Goal: Task Accomplishment & Management: Manage account settings

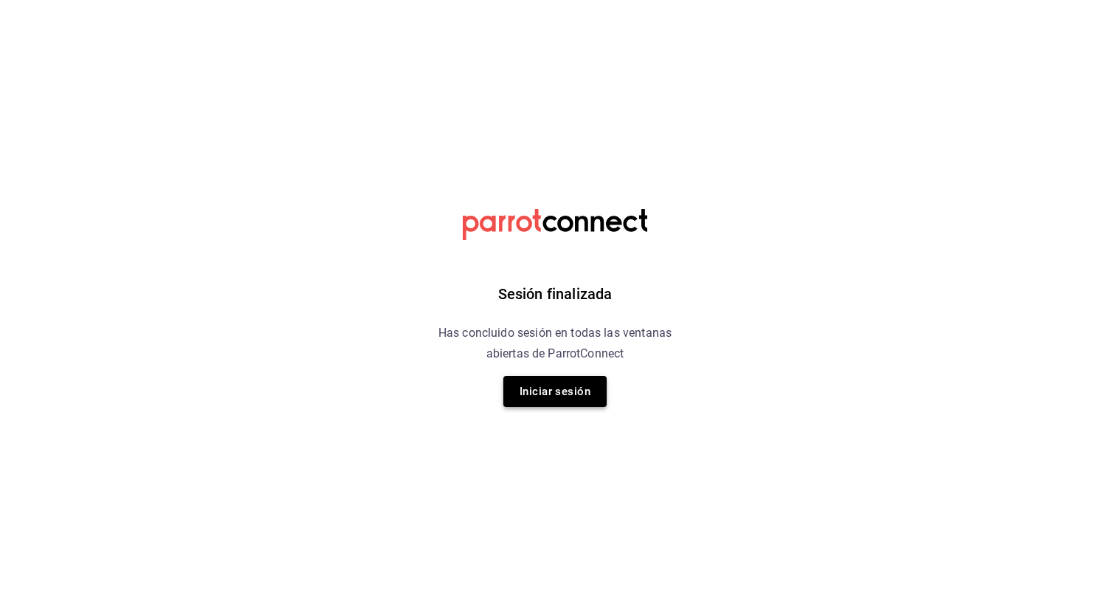
click at [547, 391] on button "Iniciar sesión" at bounding box center [554, 391] width 103 height 31
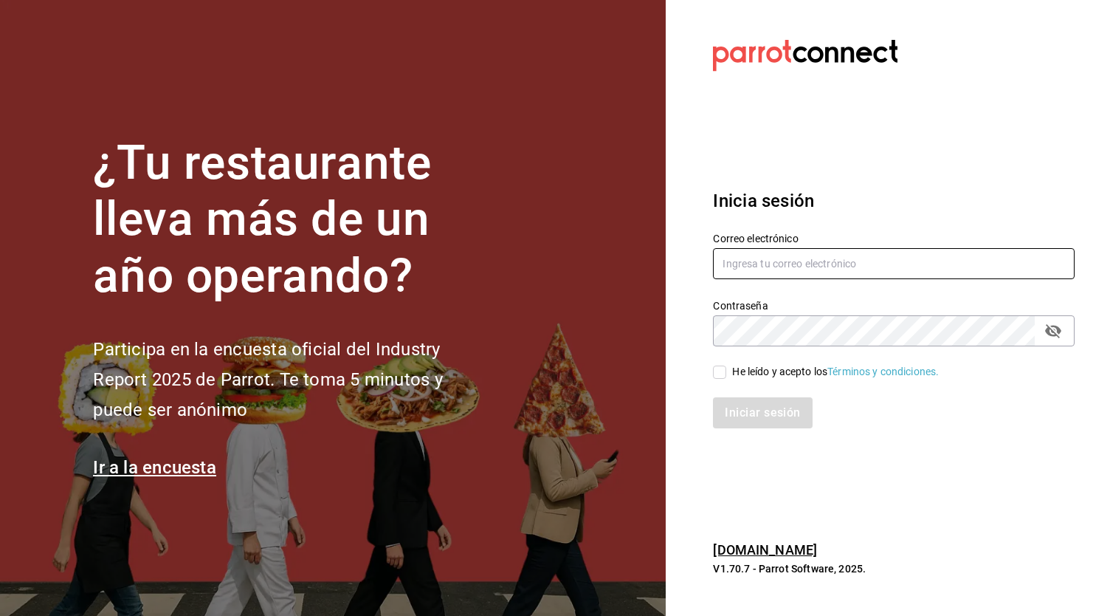
click at [784, 256] on input "text" at bounding box center [894, 263] width 362 height 31
type input "[EMAIL_ADDRESS][DOMAIN_NAME]"
click at [724, 370] on input "He leído y acepto los Términos y condiciones." at bounding box center [719, 371] width 13 height 13
checkbox input "true"
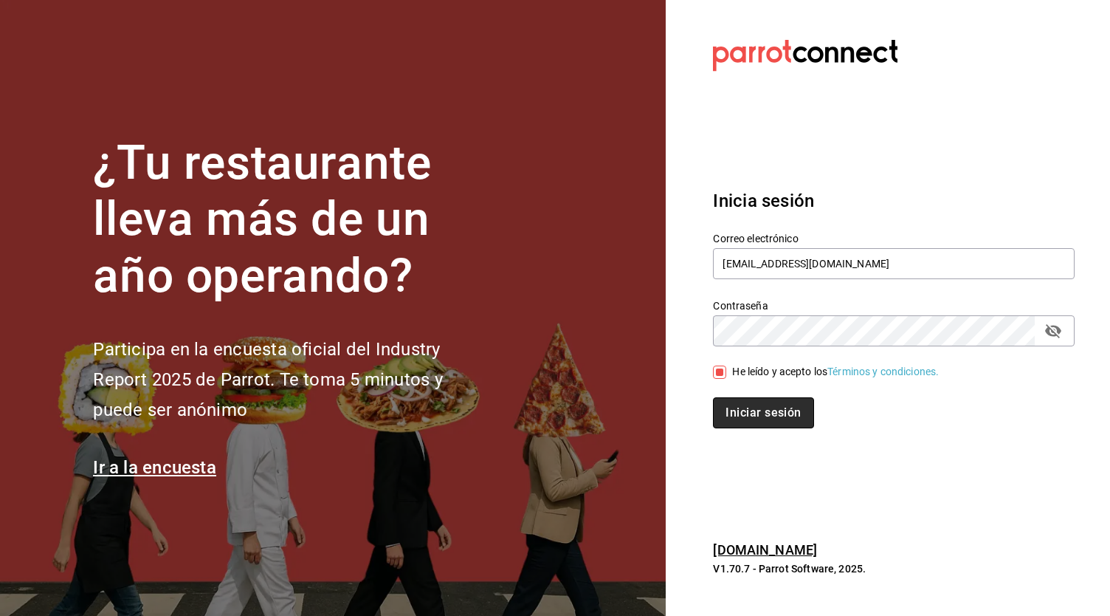
click at [746, 423] on button "Iniciar sesión" at bounding box center [763, 412] width 100 height 31
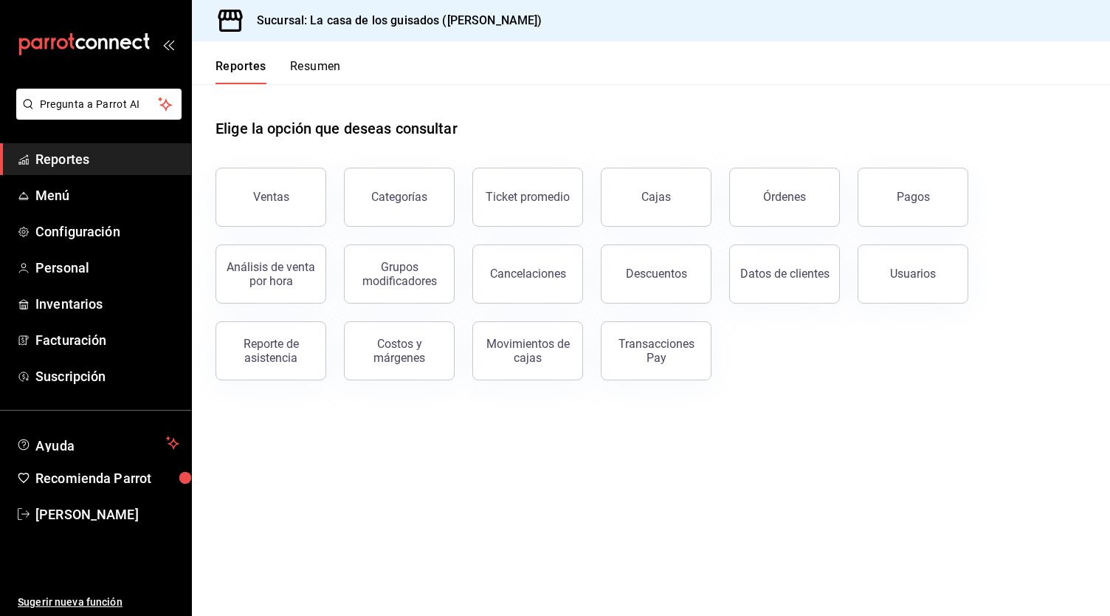
click at [320, 56] on div "Reportes Resumen" at bounding box center [266, 62] width 149 height 43
click at [317, 66] on button "Resumen" at bounding box center [315, 71] width 51 height 25
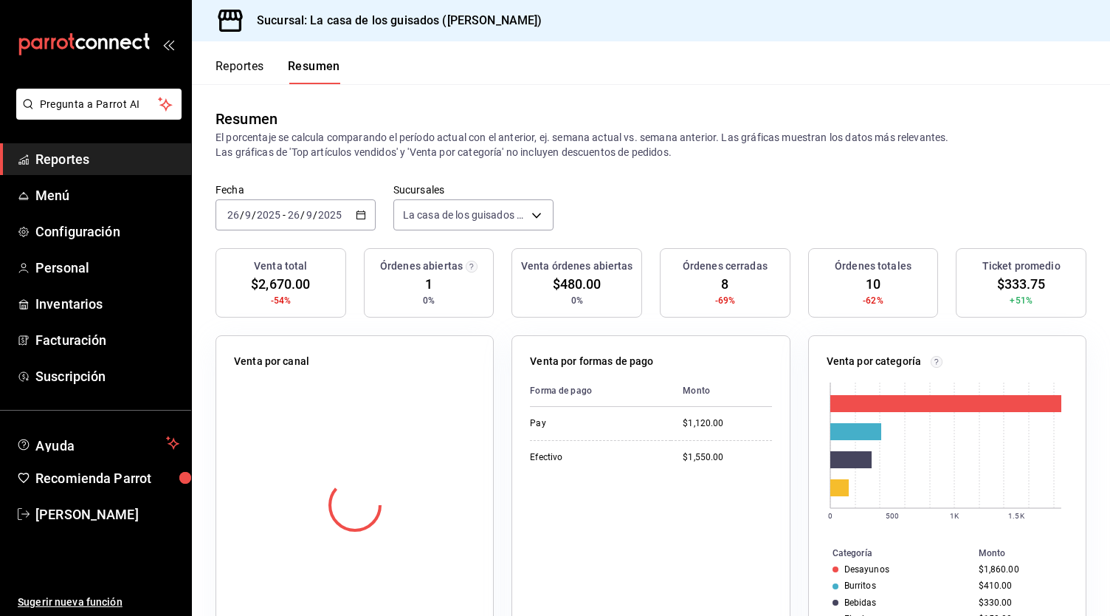
click at [236, 71] on button "Reportes" at bounding box center [240, 71] width 49 height 25
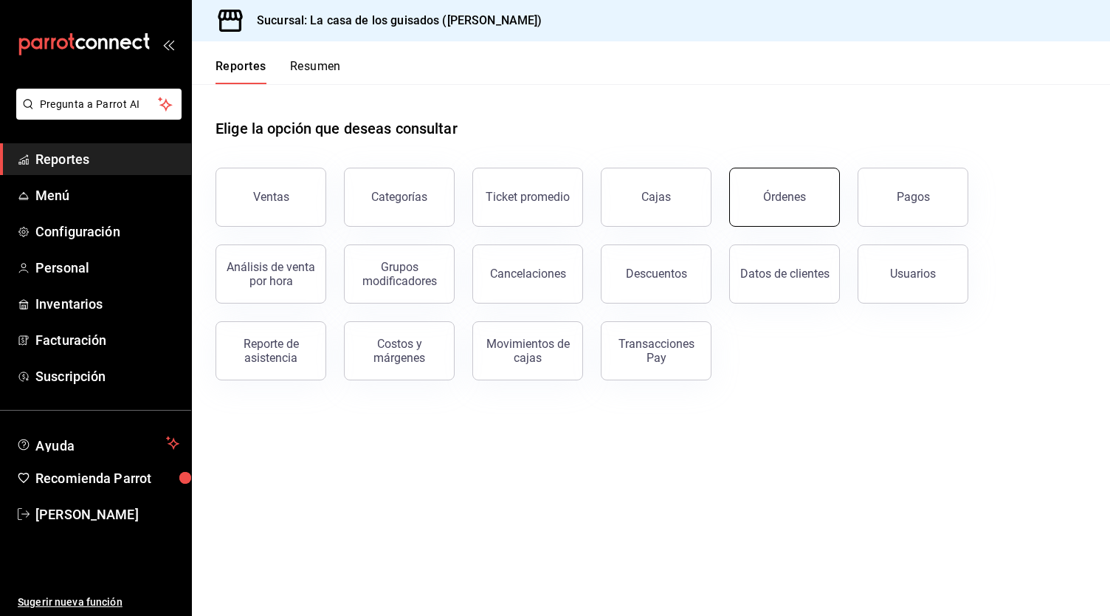
click at [774, 207] on button "Órdenes" at bounding box center [784, 197] width 111 height 59
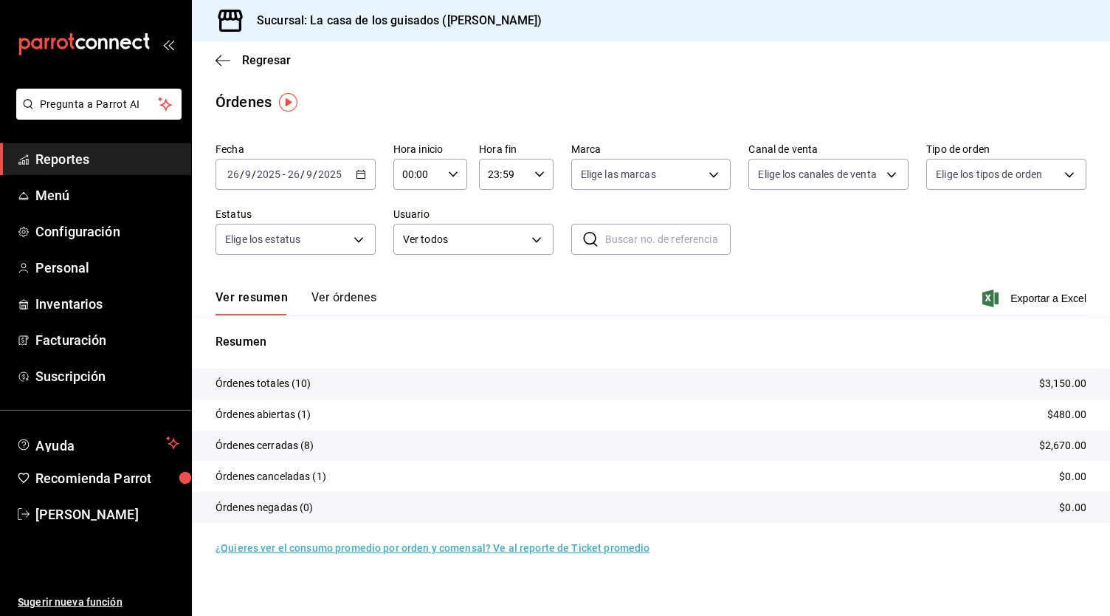
click at [364, 300] on button "Ver órdenes" at bounding box center [344, 302] width 65 height 25
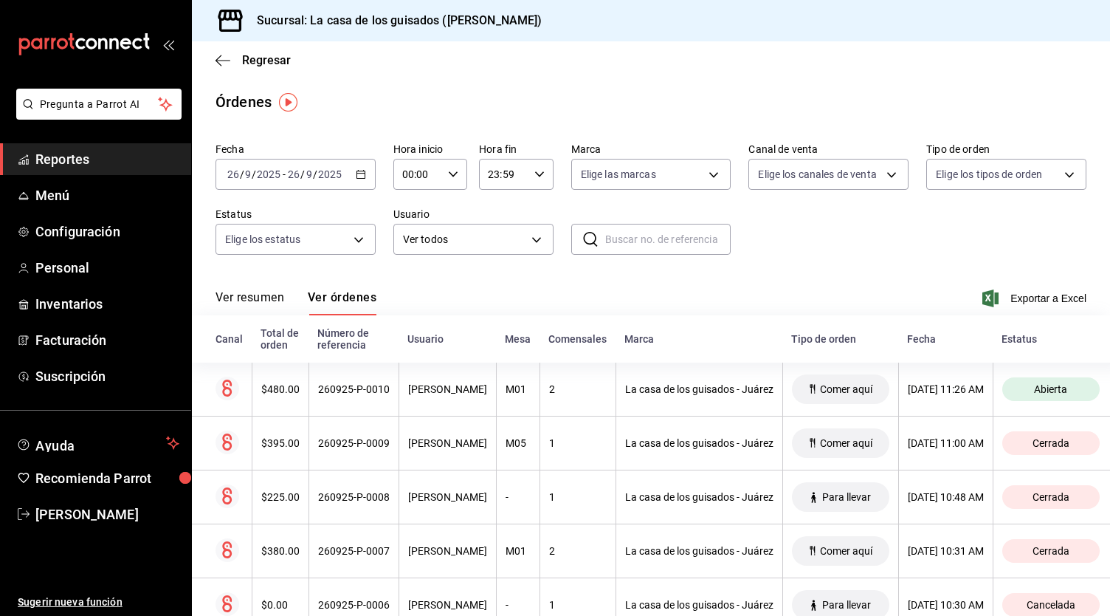
scroll to position [89, 0]
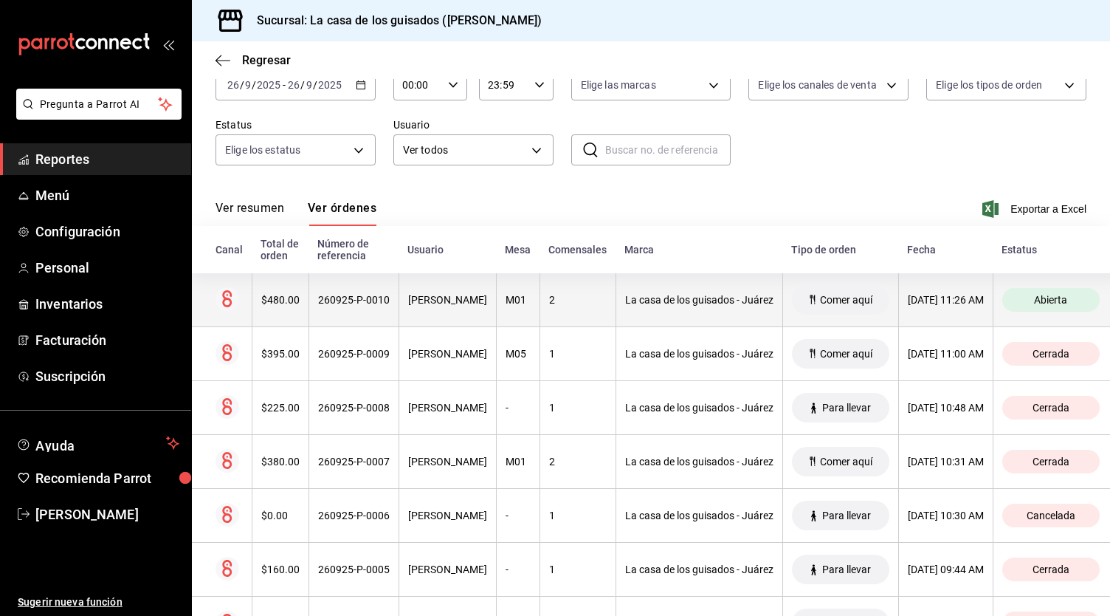
click at [658, 305] on div "La casa de los guisados - Juárez" at bounding box center [699, 300] width 148 height 12
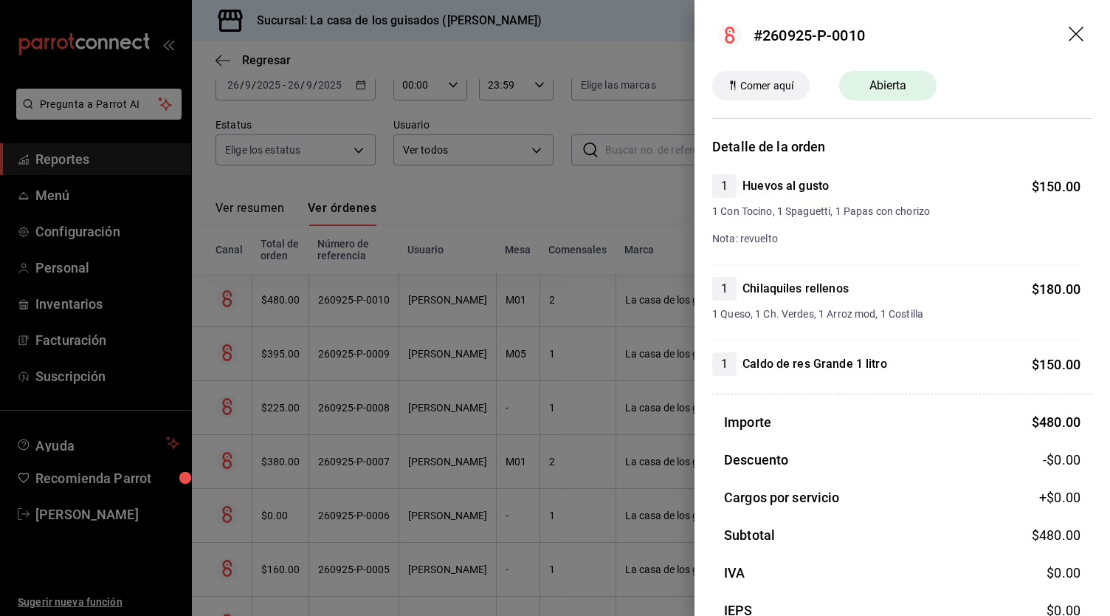
click at [647, 206] on div at bounding box center [555, 308] width 1110 height 616
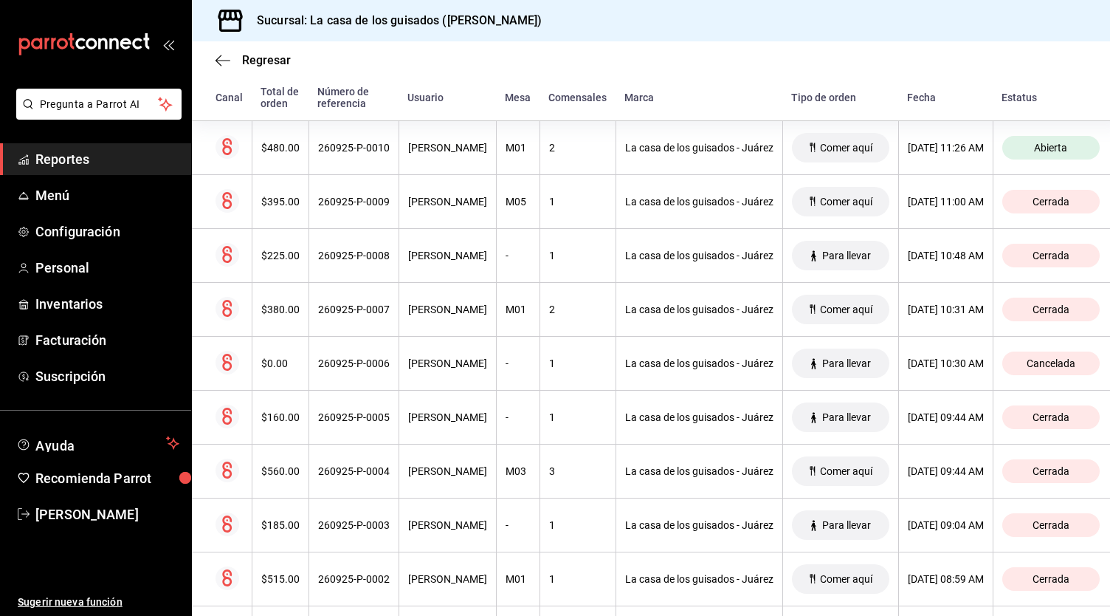
scroll to position [353, 0]
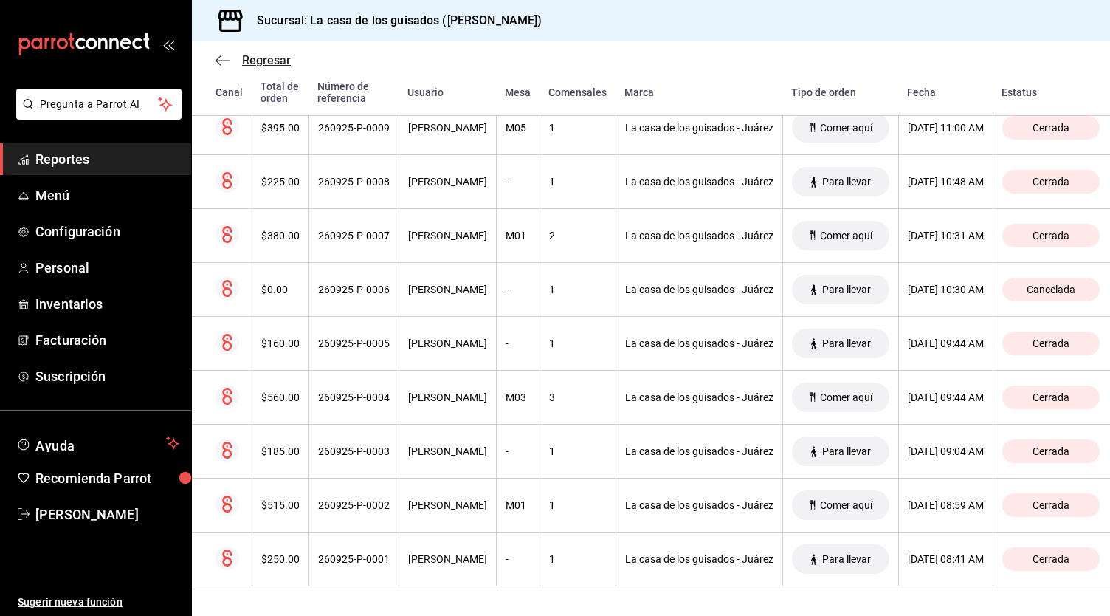
click at [223, 66] on icon "button" at bounding box center [223, 60] width 15 height 13
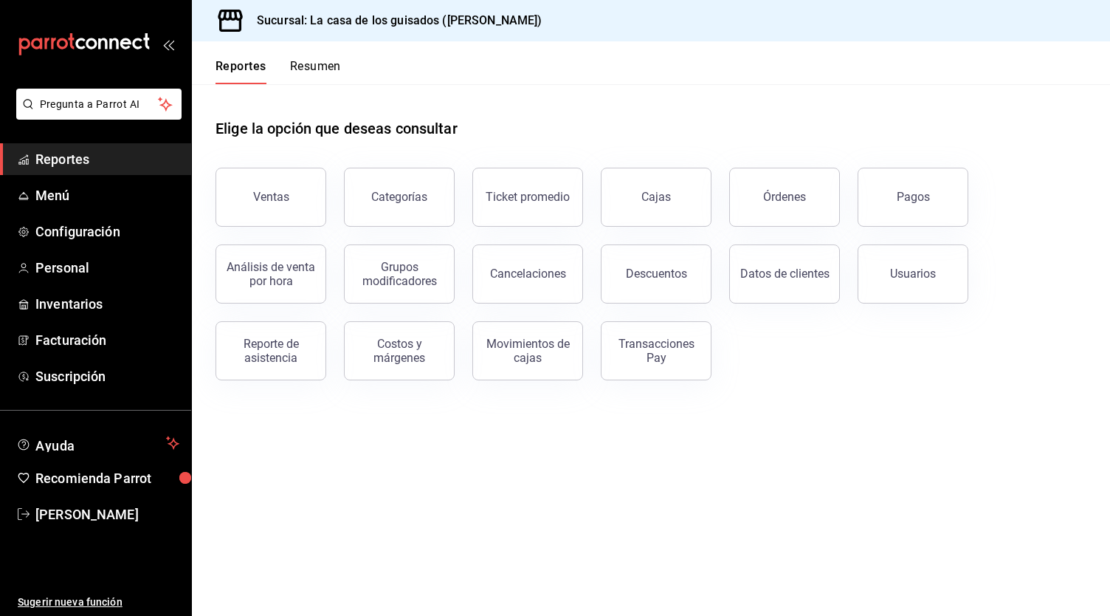
click at [329, 58] on div "Reportes Resumen" at bounding box center [266, 62] width 149 height 43
click at [326, 69] on button "Resumen" at bounding box center [315, 71] width 51 height 25
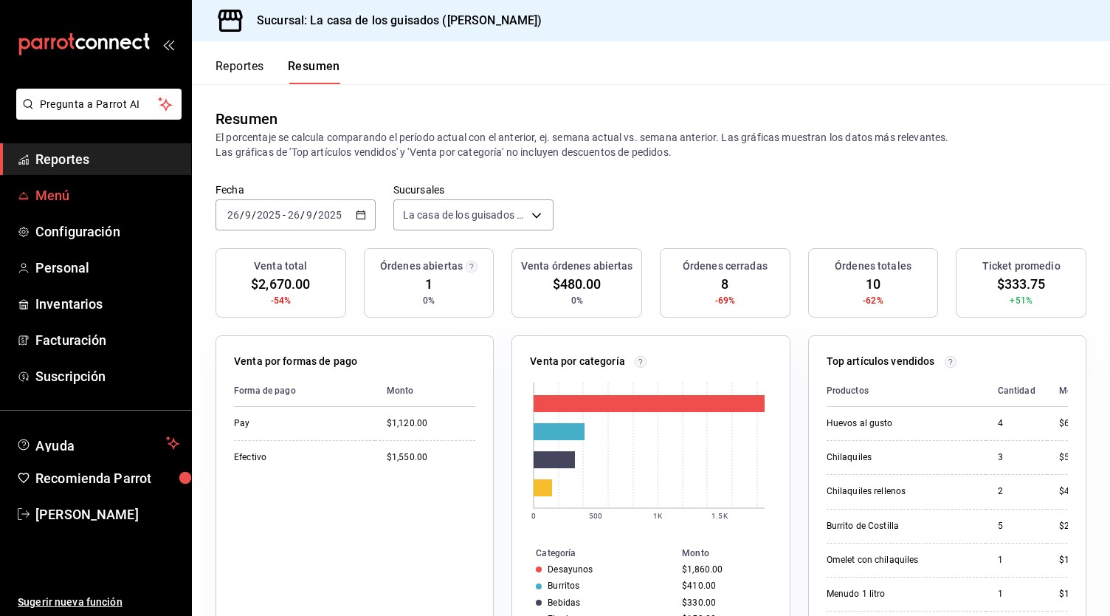
click at [61, 188] on span "Menú" at bounding box center [107, 195] width 144 height 20
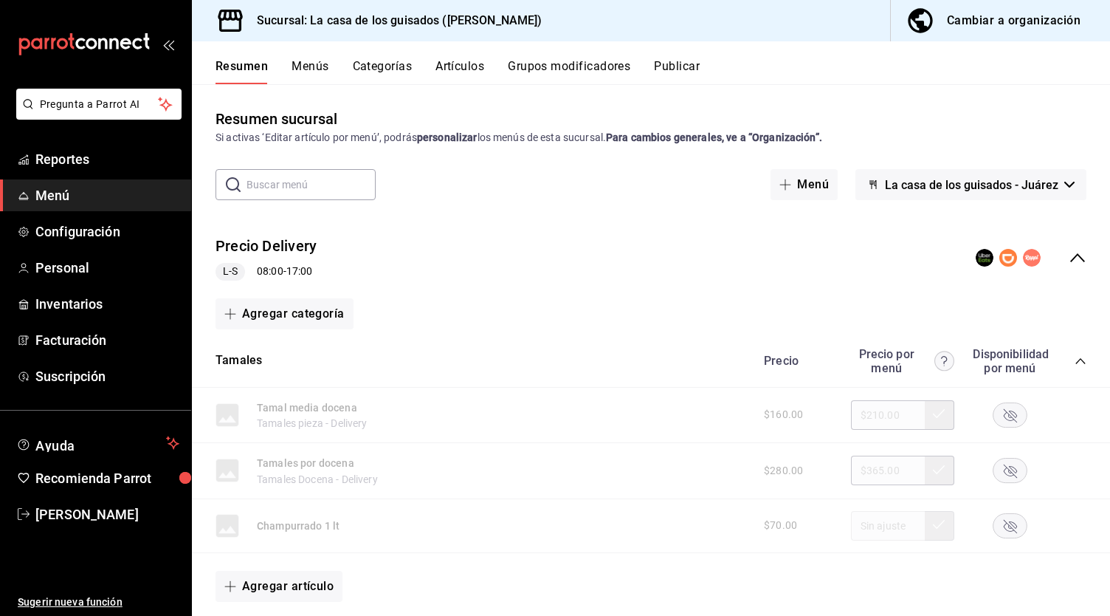
click at [1045, 190] on span "La casa de los guisados - Juárez" at bounding box center [971, 185] width 173 height 14
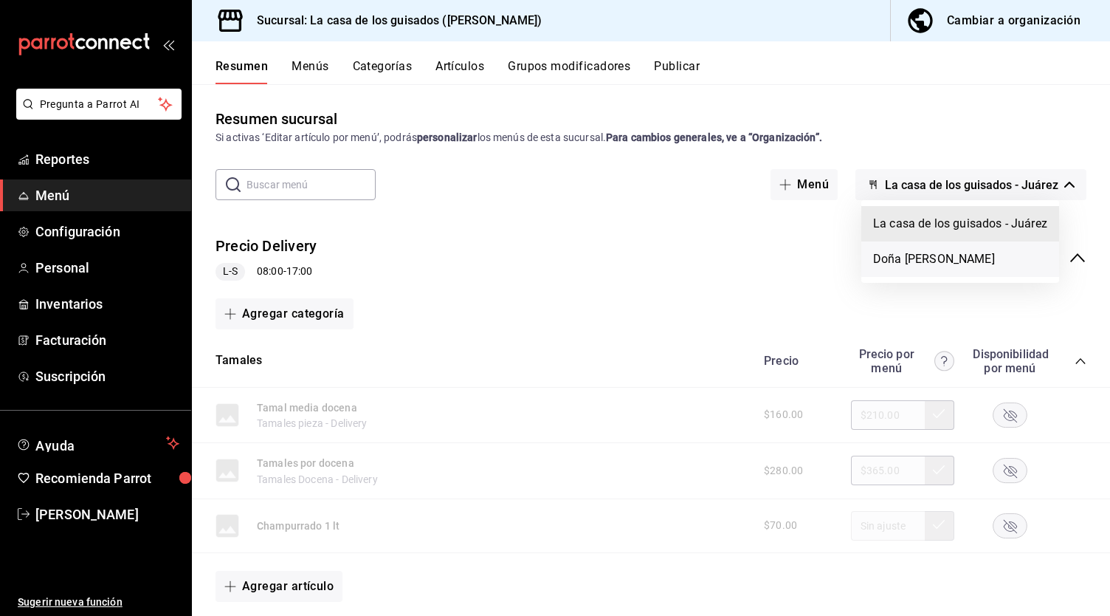
click at [921, 259] on li "Doña Cazuela" at bounding box center [961, 258] width 198 height 35
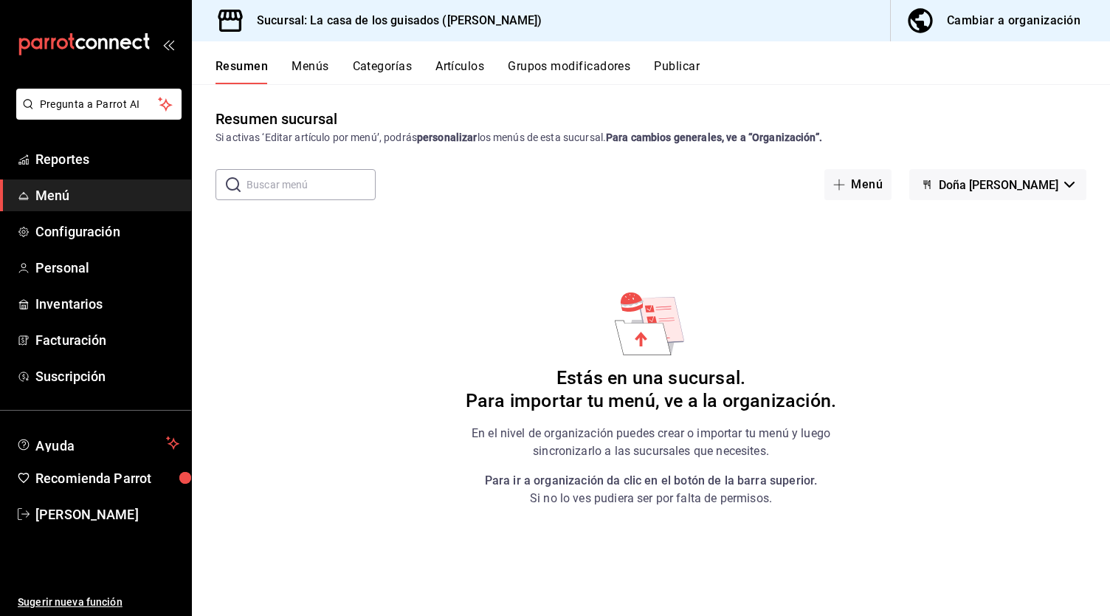
click at [995, 23] on div "Cambiar a organización" at bounding box center [1014, 20] width 134 height 21
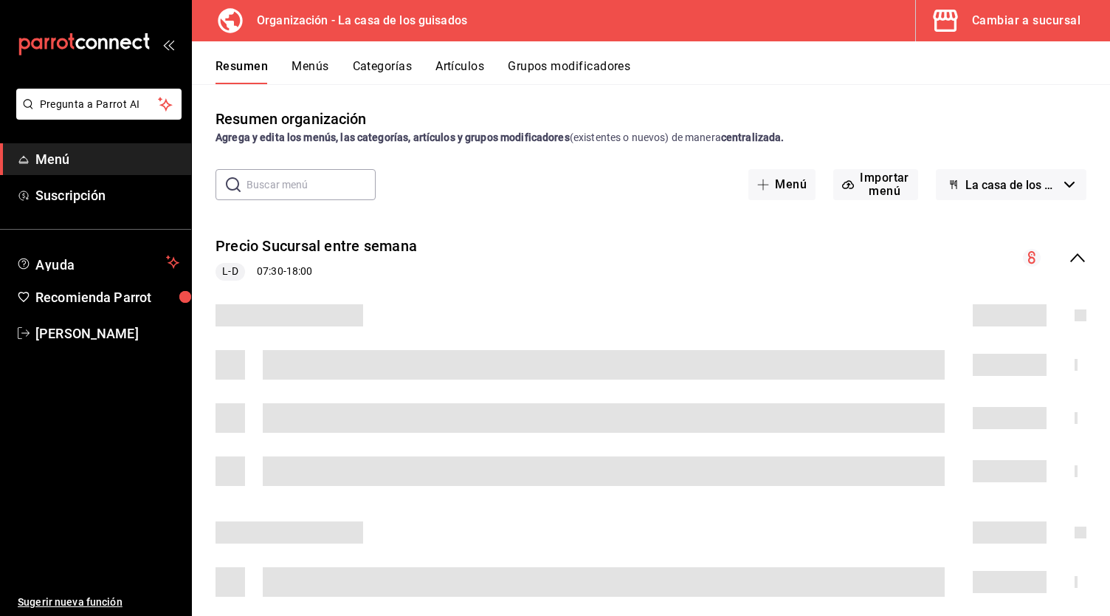
click at [1029, 184] on span "La casa de los guisados - Borrador" at bounding box center [1012, 185] width 93 height 14
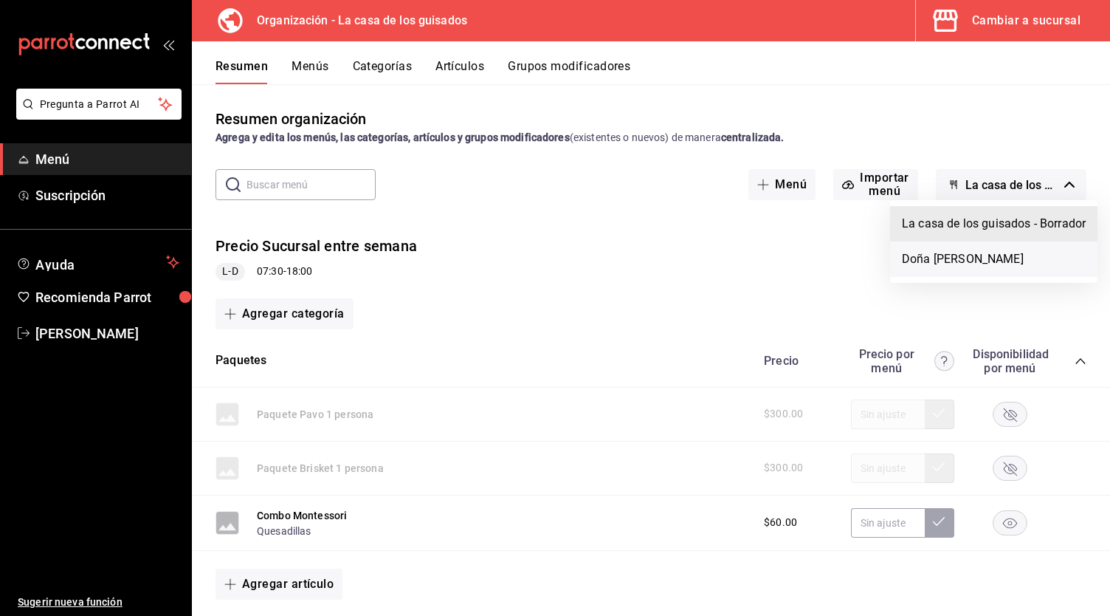
click at [955, 262] on li "Doña Cazuela" at bounding box center [993, 258] width 207 height 35
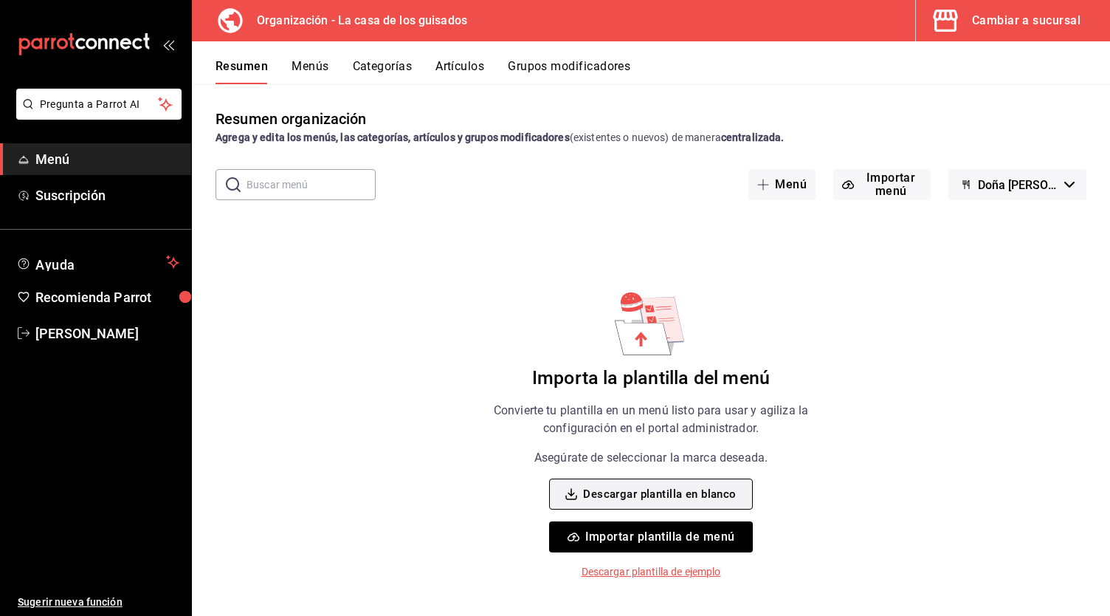
click at [644, 492] on button "Descargar plantilla en blanco" at bounding box center [650, 493] width 203 height 31
